Goal: Task Accomplishment & Management: Manage account settings

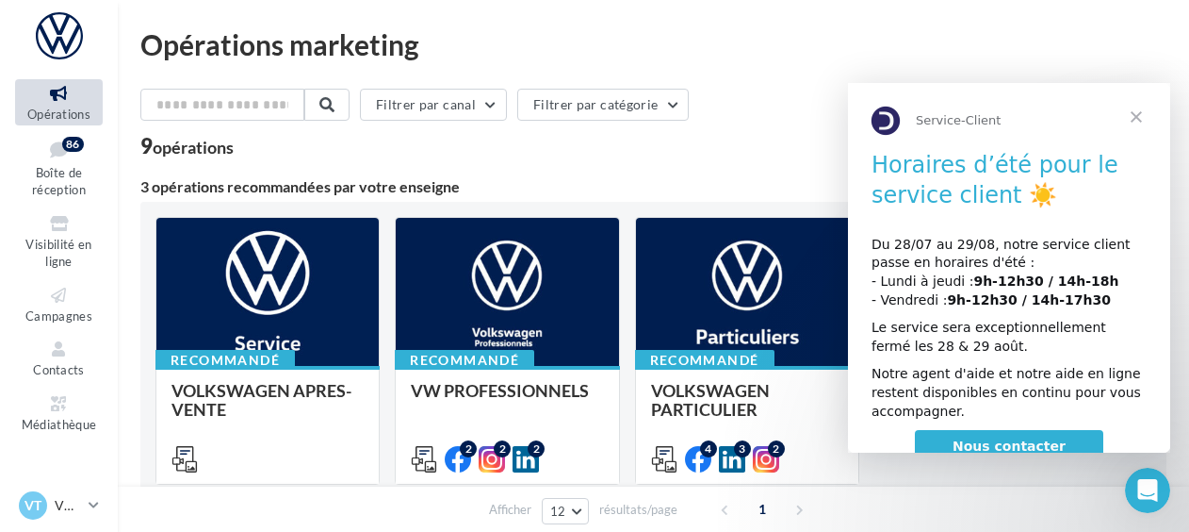
click at [780, 159] on div "9 opérations" at bounding box center [653, 148] width 1026 height 25
click at [1144, 123] on span "Fermer" at bounding box center [1137, 117] width 68 height 68
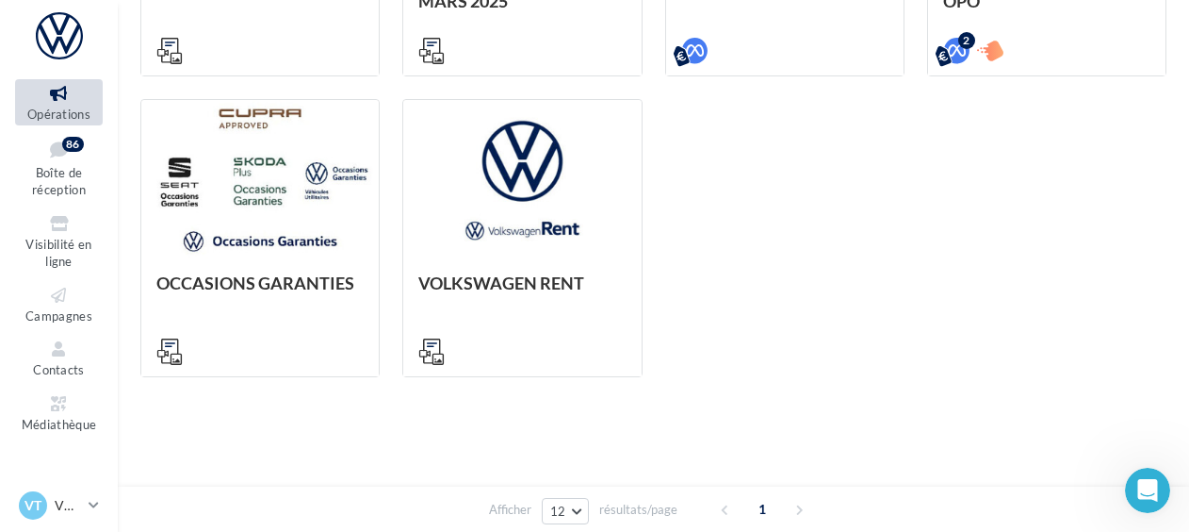
scroll to position [725, 0]
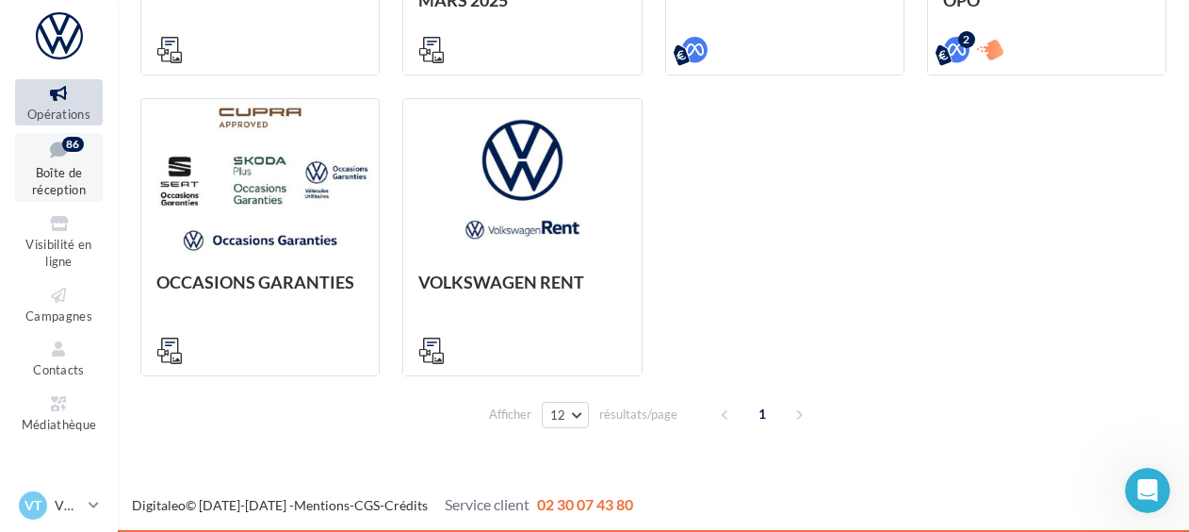
click at [79, 173] on link "Boîte de réception 86" at bounding box center [59, 167] width 88 height 69
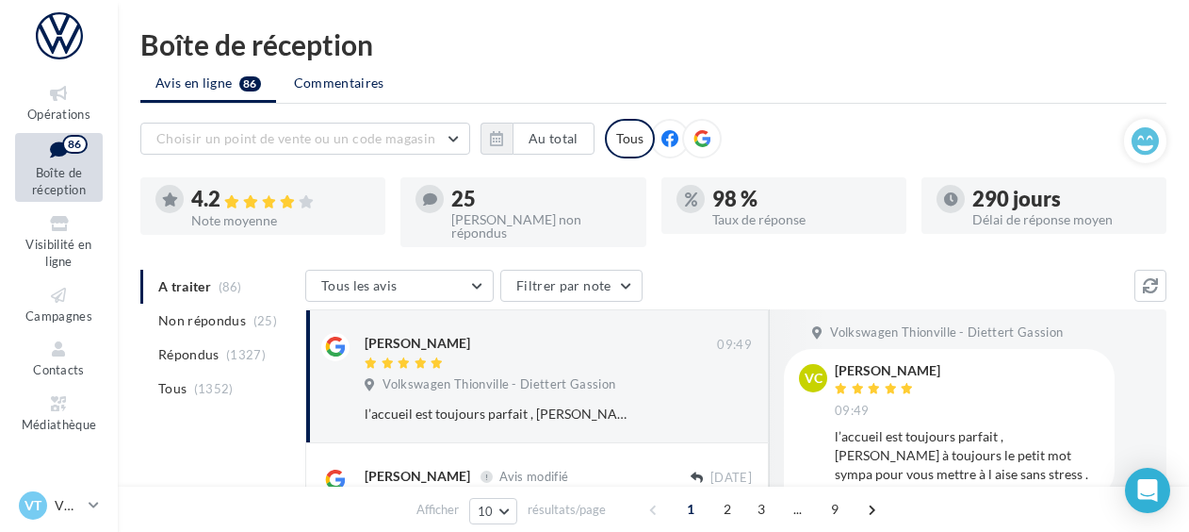
click at [315, 94] on li "Commentaires" at bounding box center [341, 83] width 124 height 34
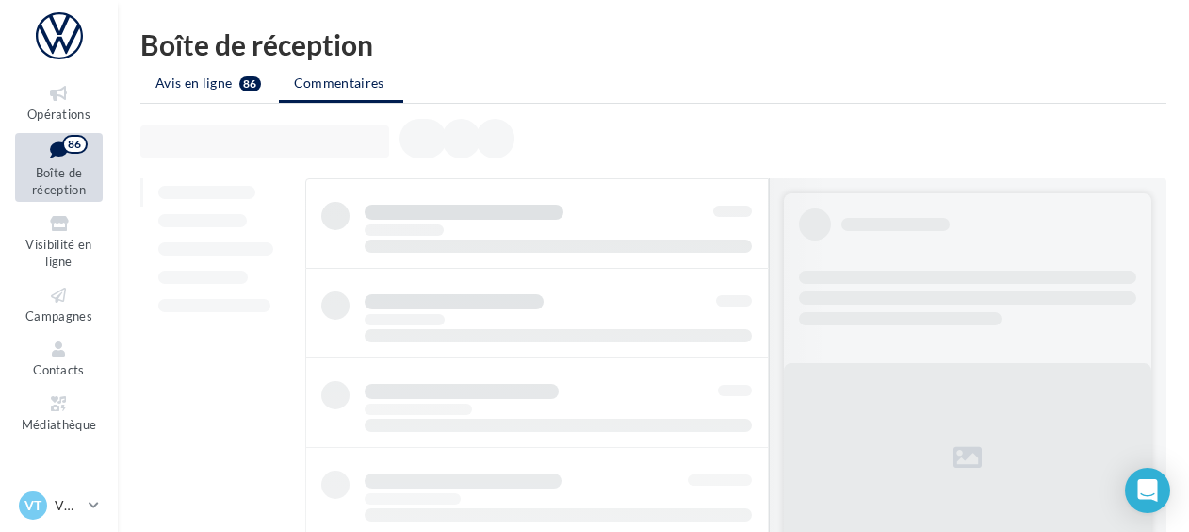
click at [219, 90] on span "Avis en ligne" at bounding box center [194, 83] width 77 height 19
